Goal: Task Accomplishment & Management: Manage account settings

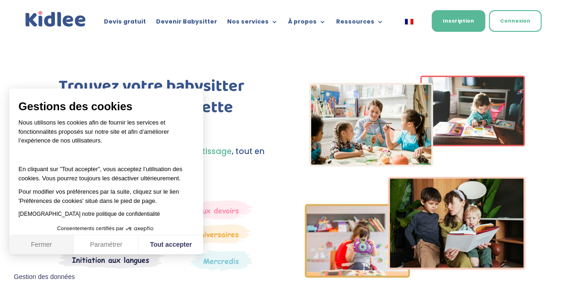
click at [45, 246] on button "Fermer" at bounding box center [41, 244] width 65 height 19
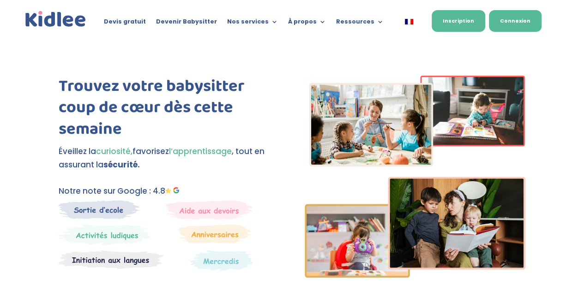
click at [521, 16] on link "Connexion" at bounding box center [515, 21] width 53 height 22
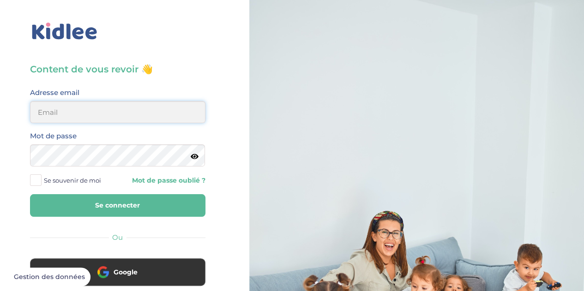
type input "chalebarbier@yahoo.fr"
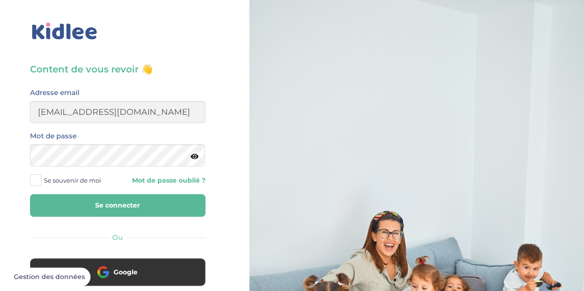
click at [137, 201] on button "Se connecter" at bounding box center [117, 205] width 175 height 23
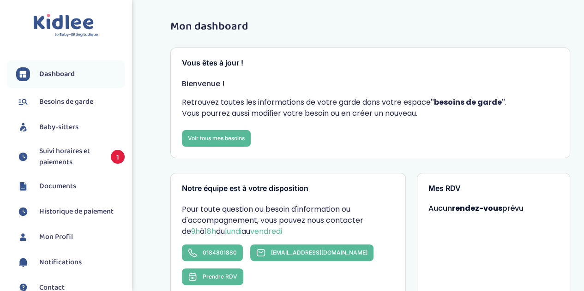
click at [84, 151] on span "Suivi horaires et paiements" at bounding box center [70, 157] width 62 height 22
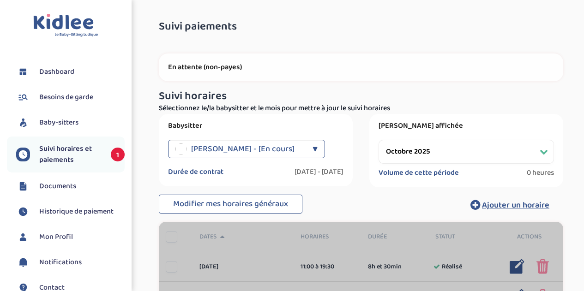
select select "octobre 2025"
